Goal: Task Accomplishment & Management: Manage account settings

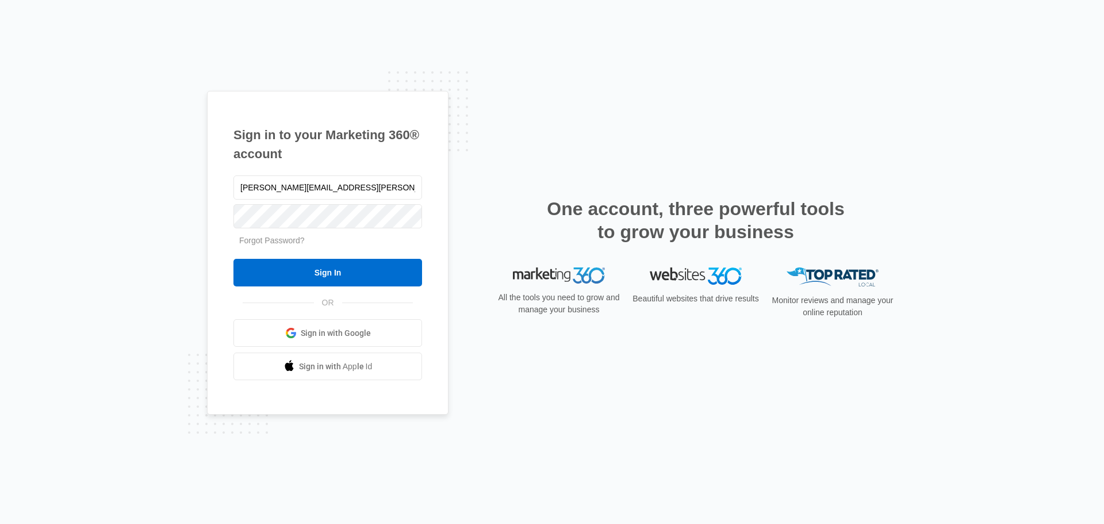
type input "[PERSON_NAME][EMAIL_ADDRESS][PERSON_NAME][DOMAIN_NAME]"
click at [334, 276] on input "Sign In" at bounding box center [327, 273] width 189 height 28
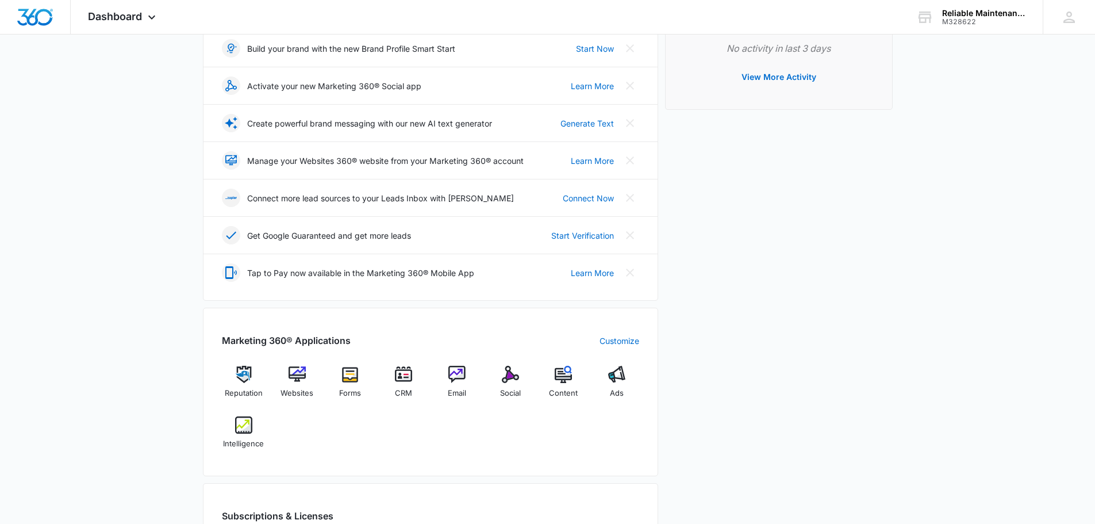
scroll to position [230, 0]
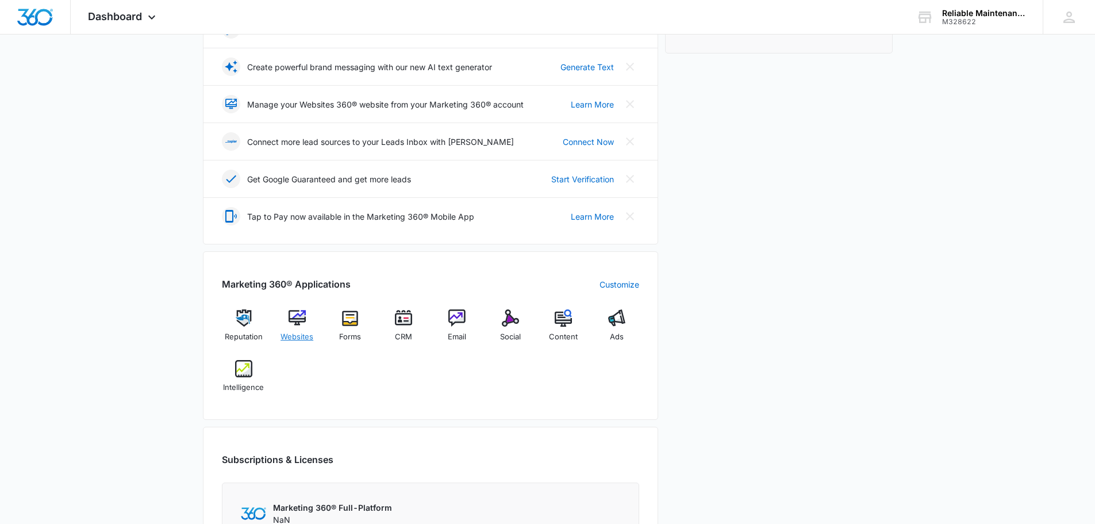
click at [298, 313] on img at bounding box center [297, 317] width 17 height 17
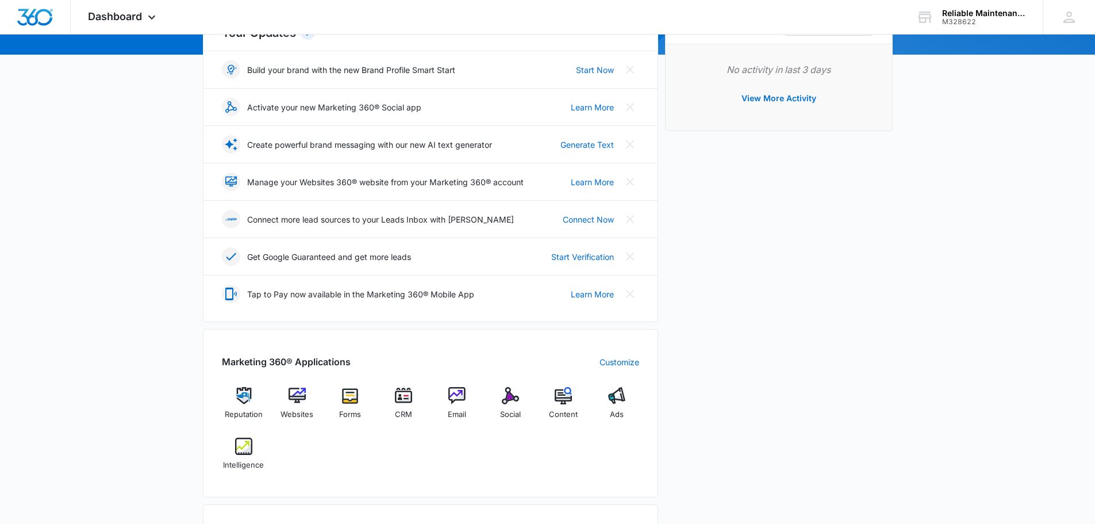
scroll to position [172, 0]
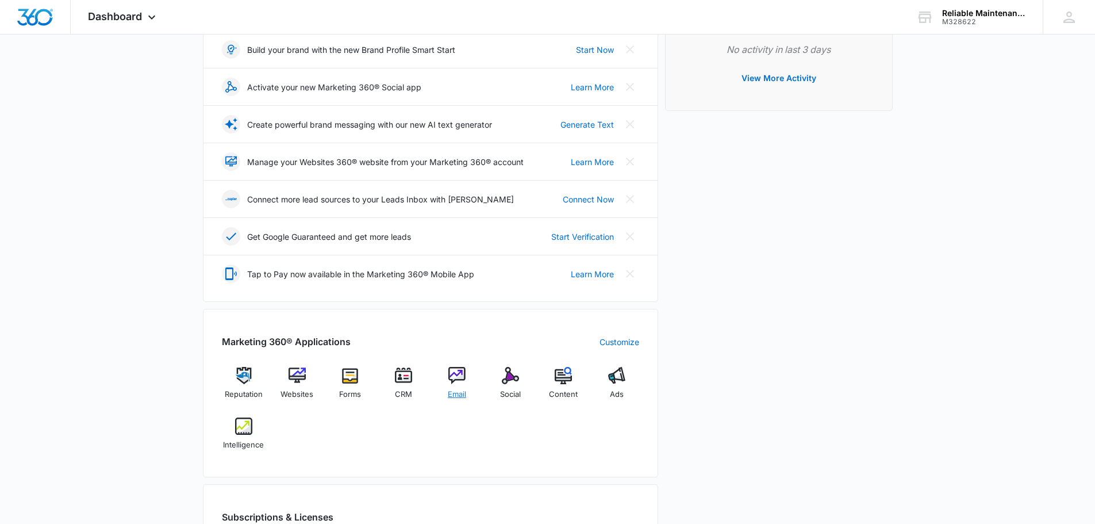
click at [461, 373] on img at bounding box center [456, 375] width 17 height 17
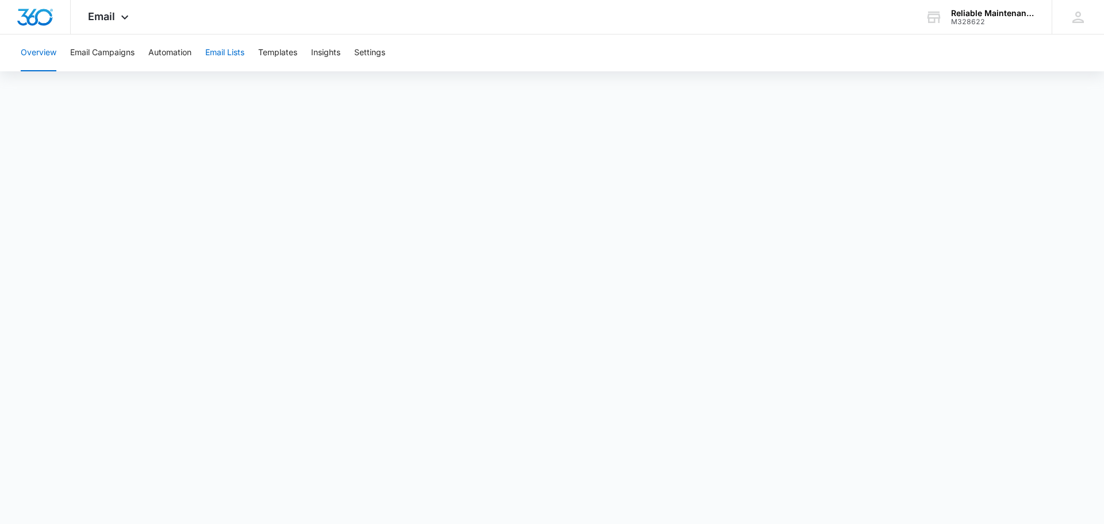
click at [229, 52] on button "Email Lists" at bounding box center [224, 52] width 39 height 37
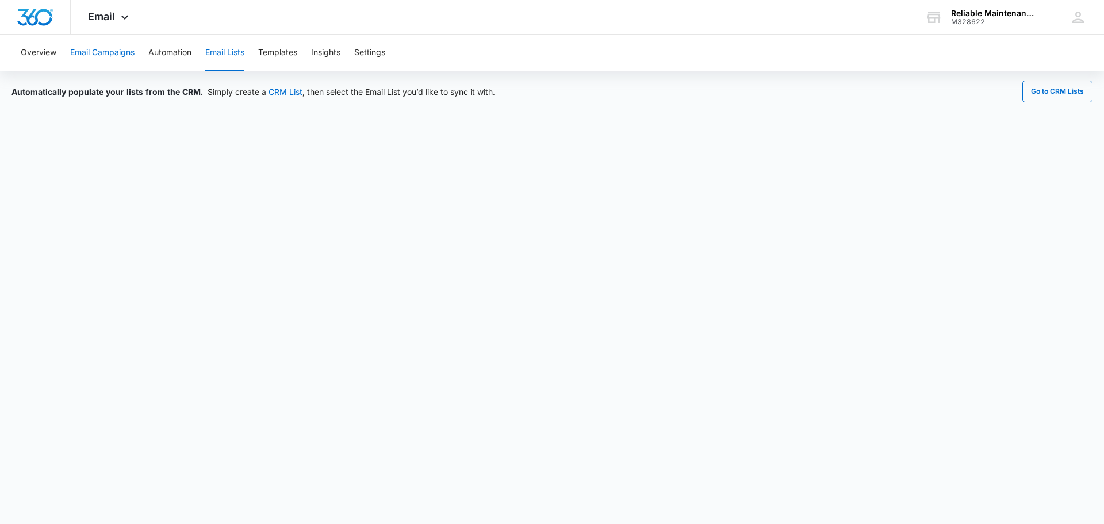
click at [110, 50] on button "Email Campaigns" at bounding box center [102, 52] width 64 height 37
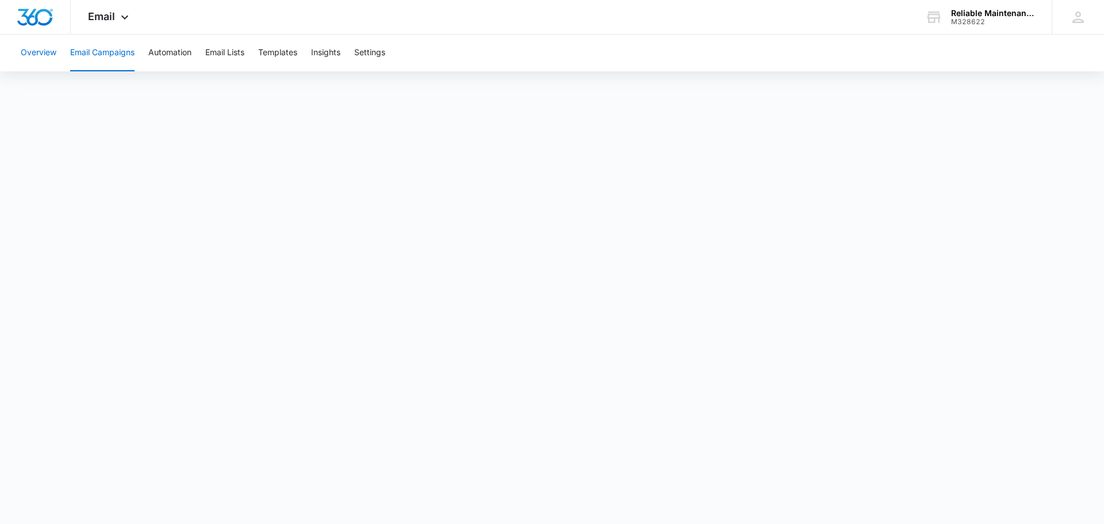
click at [41, 48] on button "Overview" at bounding box center [39, 52] width 36 height 37
click at [1078, 15] on icon at bounding box center [1077, 17] width 17 height 17
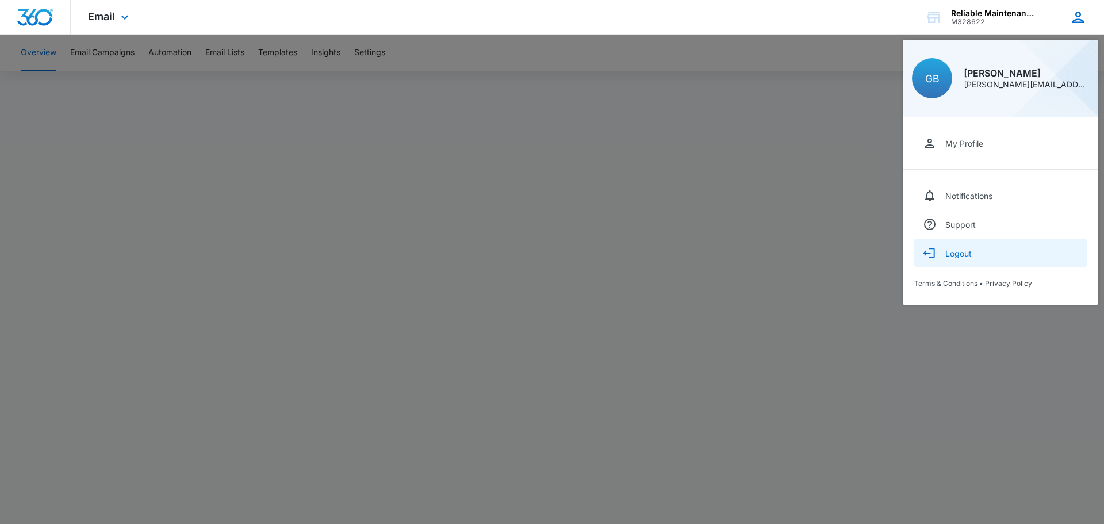
click at [956, 253] on div "Logout" at bounding box center [958, 253] width 26 height 10
